Goal: Task Accomplishment & Management: Use online tool/utility

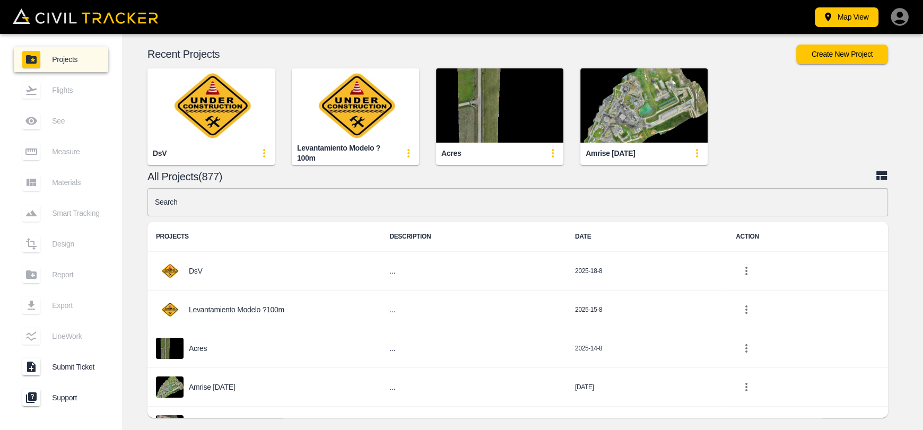
click at [327, 201] on input "text" at bounding box center [517, 202] width 740 height 28
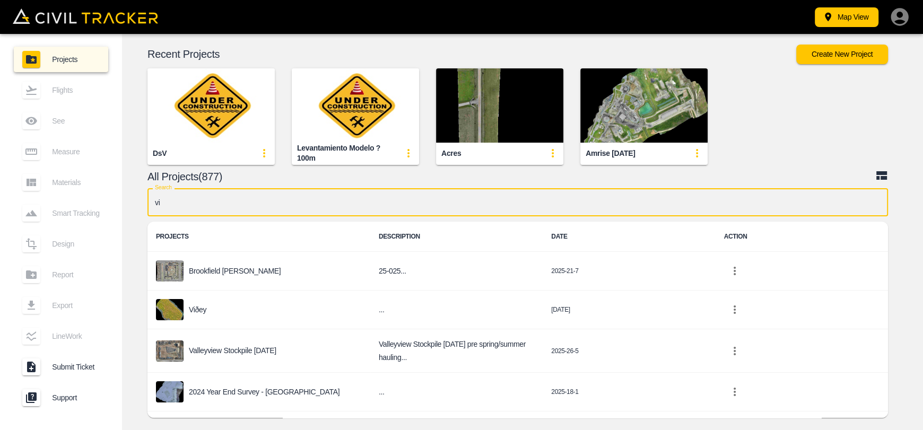
click at [240, 209] on input "vi" at bounding box center [517, 202] width 740 height 28
type input "v"
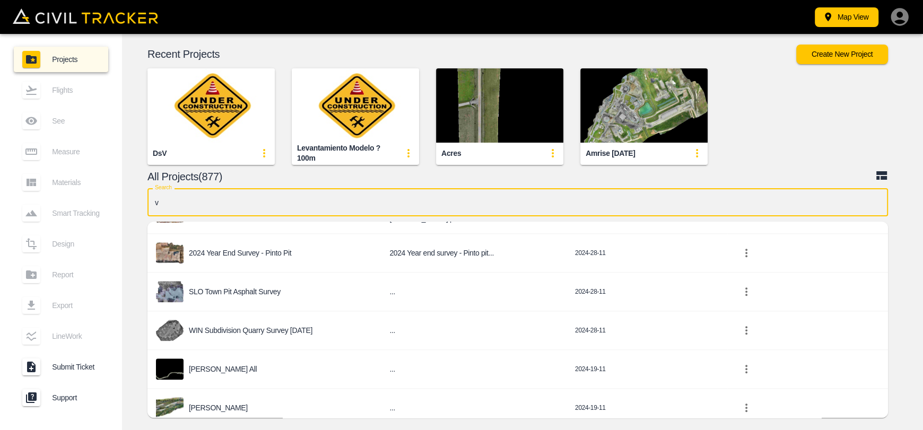
scroll to position [1272, 0]
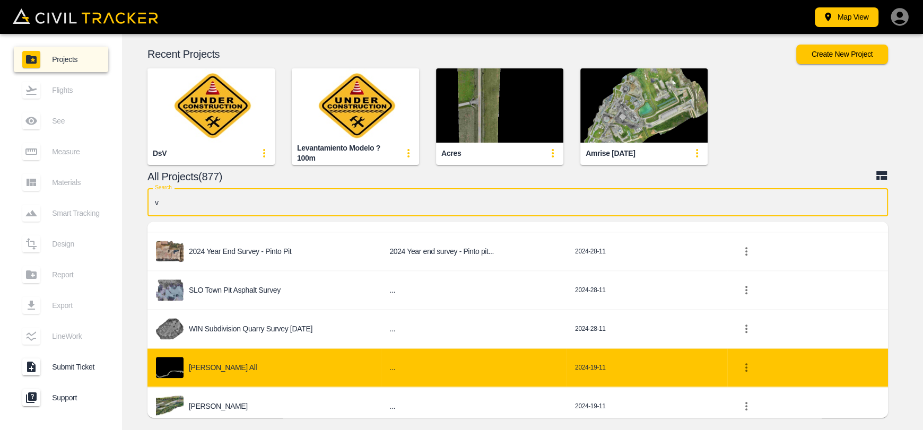
click at [319, 358] on div "[PERSON_NAME] all" at bounding box center [264, 367] width 216 height 21
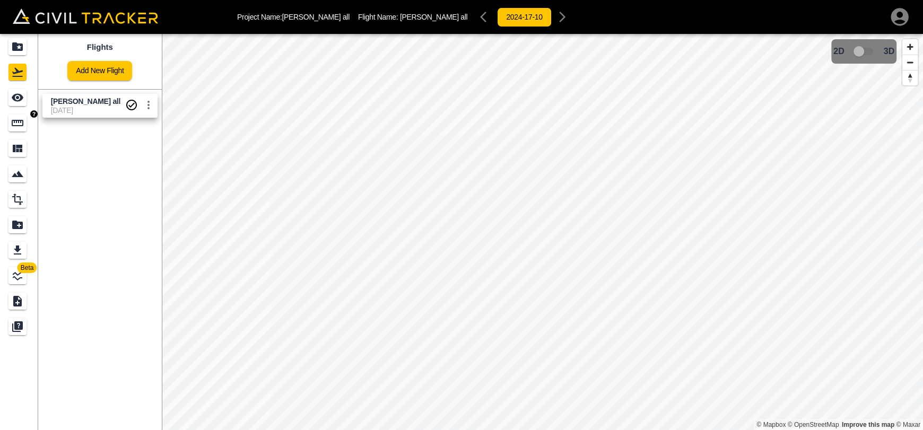
drag, startPoint x: 8, startPoint y: 118, endPoint x: 15, endPoint y: 117, distance: 7.1
click at [8, 118] on div "Measure" at bounding box center [17, 123] width 18 height 17
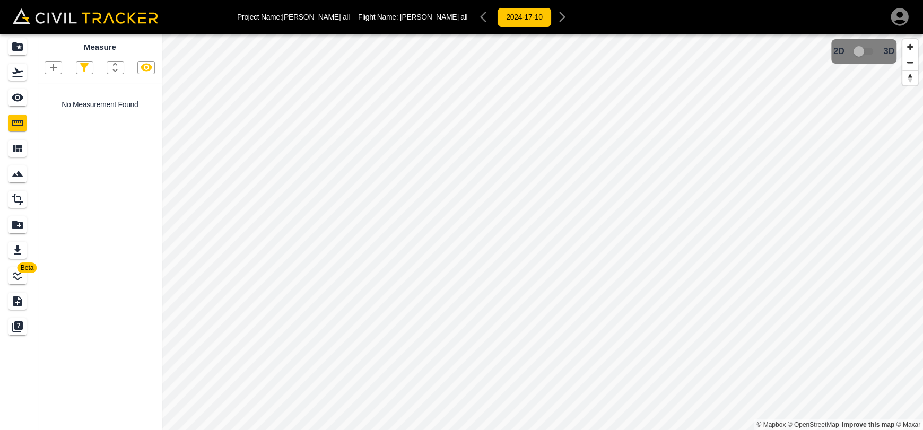
click at [57, 63] on icon "button" at bounding box center [53, 67] width 13 height 13
click at [63, 103] on li "Polyline" at bounding box center [40, 102] width 64 height 16
click at [58, 67] on icon "button" at bounding box center [53, 67] width 13 height 13
drag, startPoint x: 57, startPoint y: 98, endPoint x: 79, endPoint y: 98, distance: 22.3
click at [57, 99] on p "Polyline" at bounding box center [50, 102] width 24 height 8
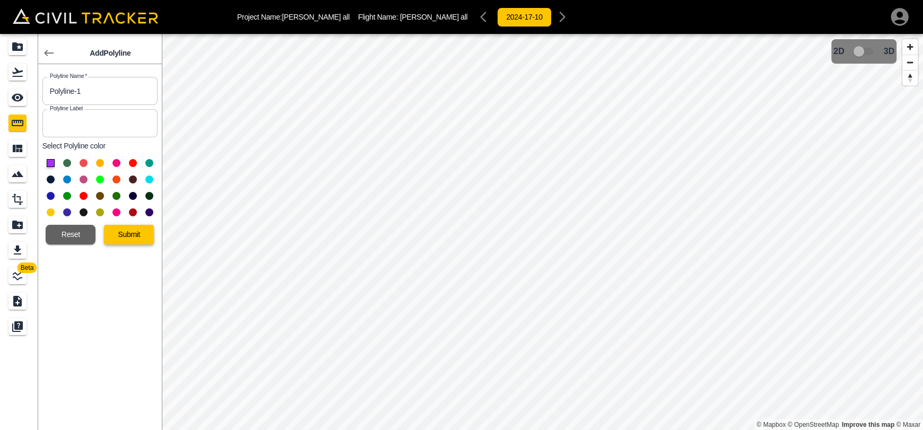
click at [130, 229] on button "Submit" at bounding box center [129, 235] width 50 height 20
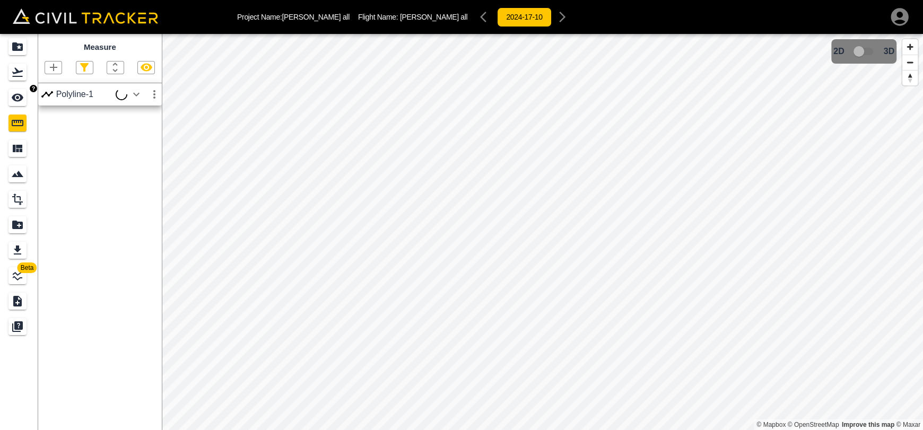
click at [24, 101] on div "See" at bounding box center [17, 97] width 18 height 17
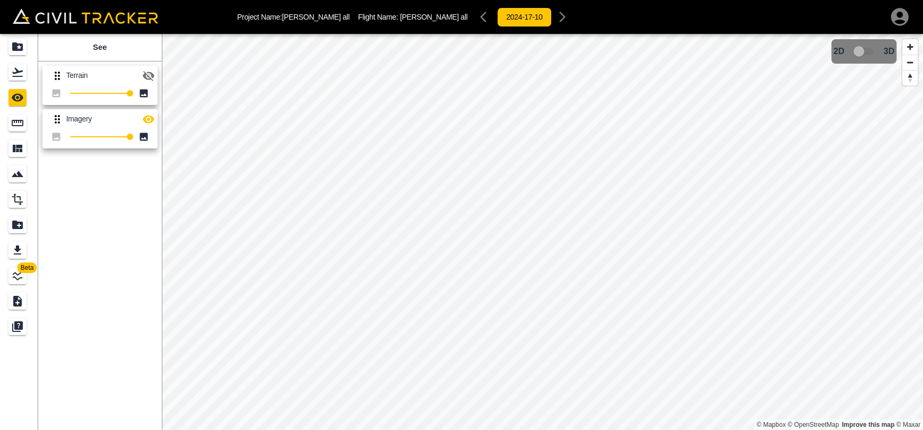
click at [151, 79] on icon "button" at bounding box center [148, 75] width 13 height 13
click at [16, 120] on icon "Measure" at bounding box center [18, 123] width 12 height 6
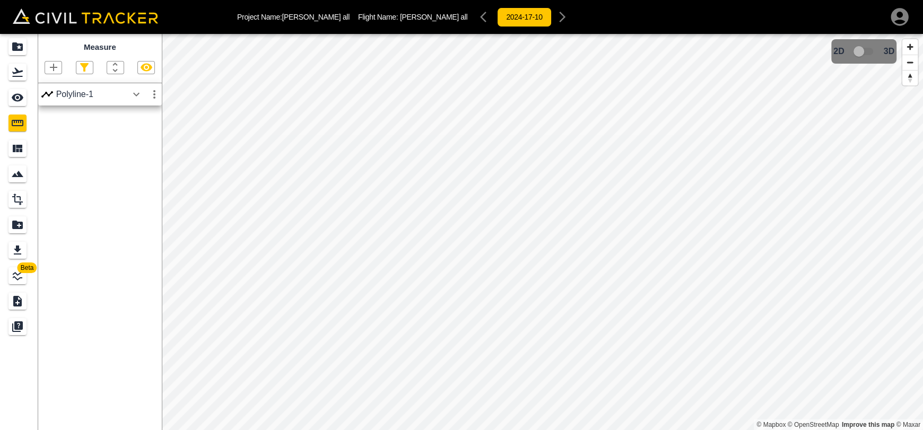
click at [137, 98] on icon "button" at bounding box center [136, 94] width 13 height 13
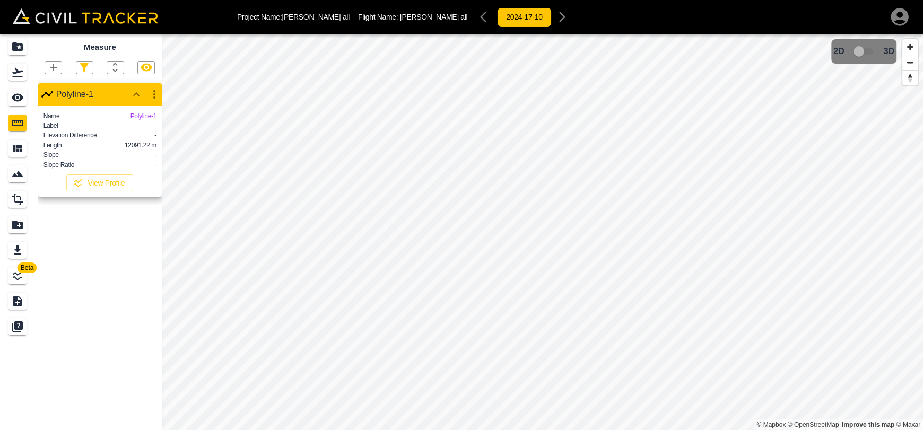
click at [153, 91] on icon "button" at bounding box center [154, 94] width 13 height 13
click at [142, 151] on h6 "Delete" at bounding box center [144, 152] width 21 height 6
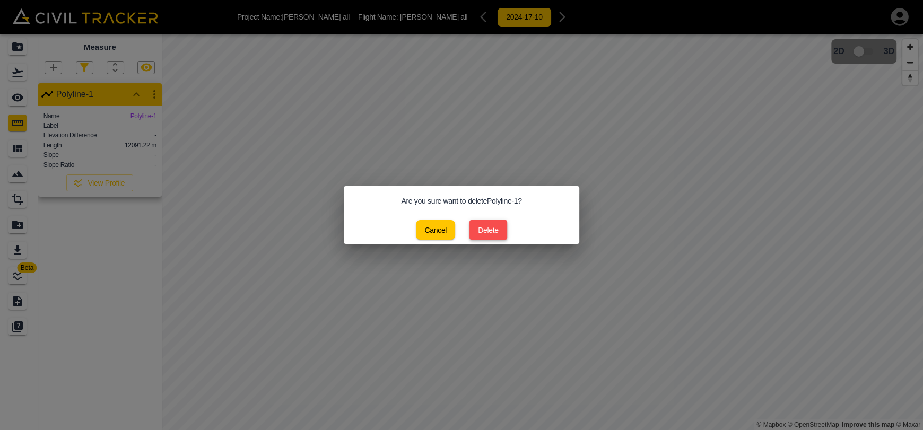
click at [494, 224] on button "Delete" at bounding box center [488, 230] width 38 height 20
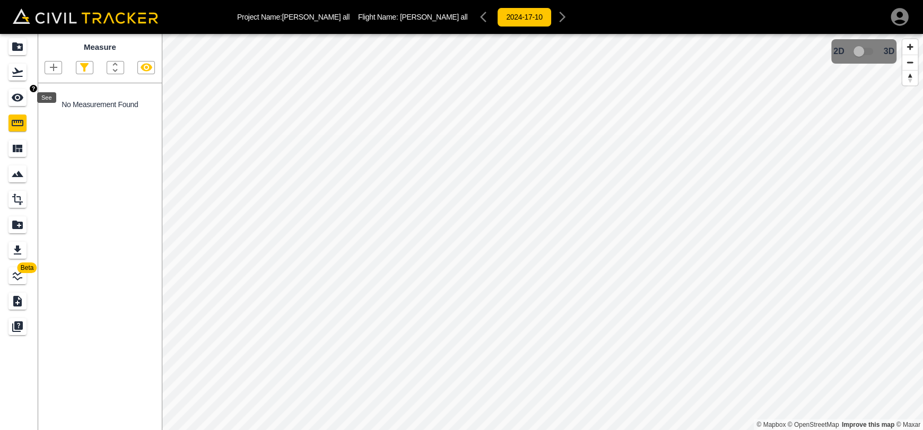
click at [22, 98] on icon "See" at bounding box center [18, 98] width 12 height 8
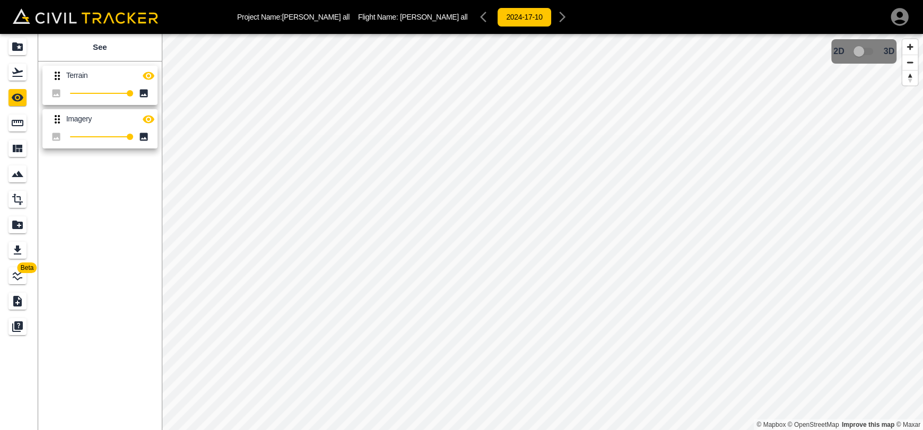
click at [148, 75] on icon "button" at bounding box center [149, 76] width 12 height 8
drag, startPoint x: 148, startPoint y: 76, endPoint x: 142, endPoint y: 106, distance: 29.7
click at [148, 76] on icon "button" at bounding box center [149, 76] width 12 height 10
click at [153, 116] on icon "button" at bounding box center [148, 119] width 13 height 13
click at [147, 127] on button "button" at bounding box center [148, 119] width 21 height 21
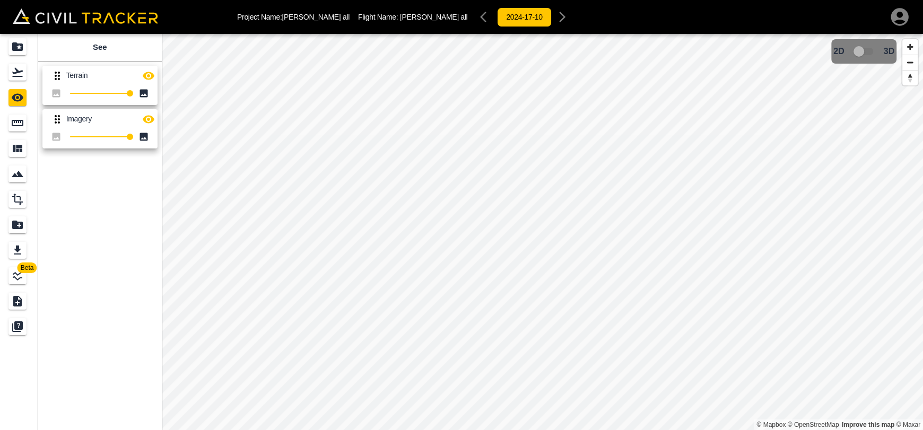
click at [151, 83] on button "button" at bounding box center [148, 75] width 21 height 21
